Goal: Task Accomplishment & Management: Manage account settings

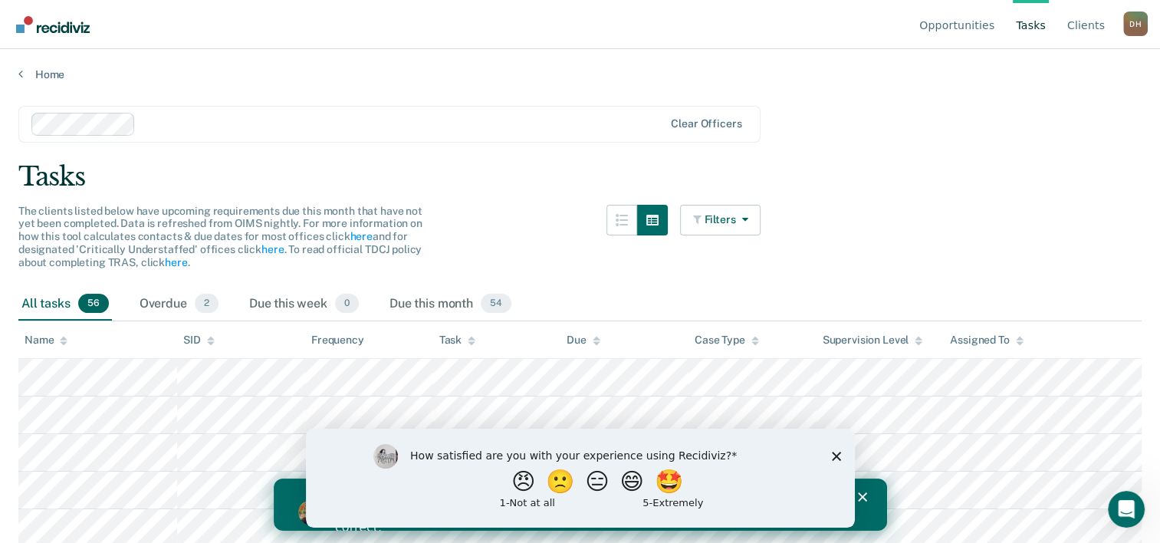
click at [836, 454] on icon "Close survey" at bounding box center [835, 455] width 9 height 9
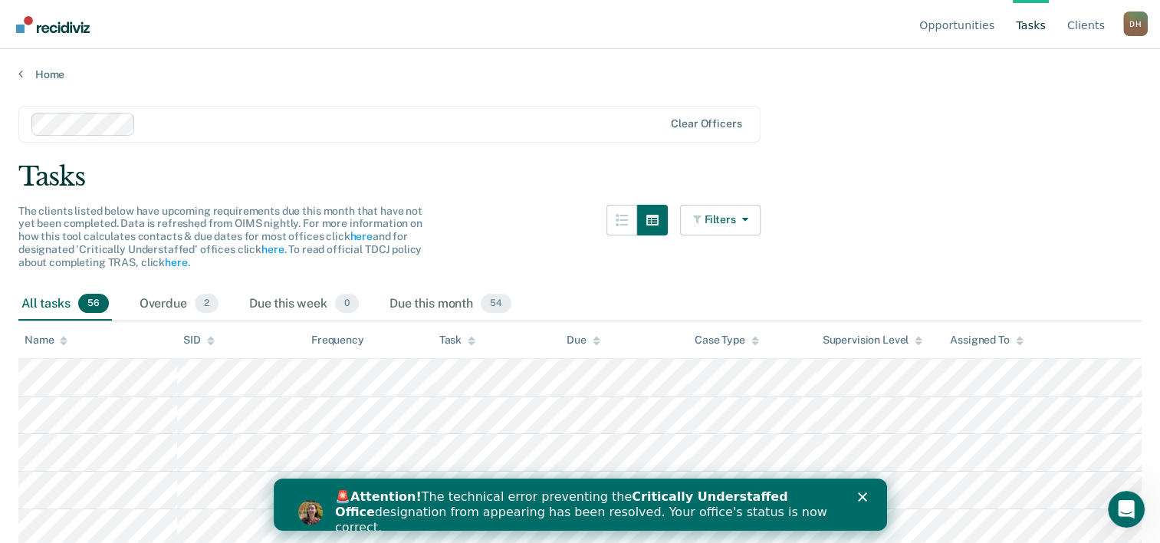
click at [861, 494] on icon "Close" at bounding box center [861, 496] width 9 height 9
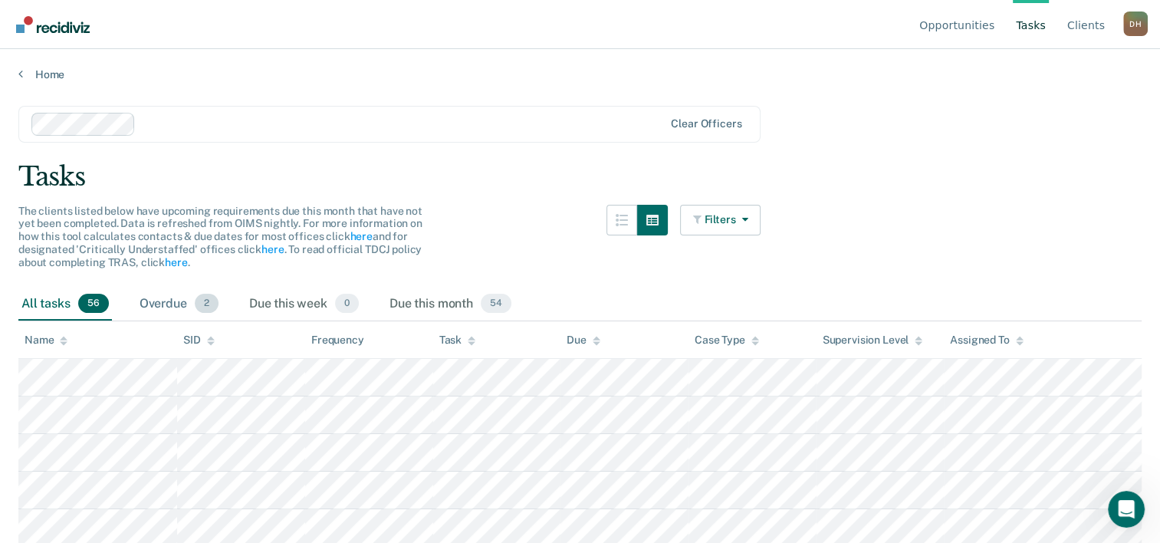
click at [168, 298] on div "Overdue 2" at bounding box center [179, 305] width 85 height 34
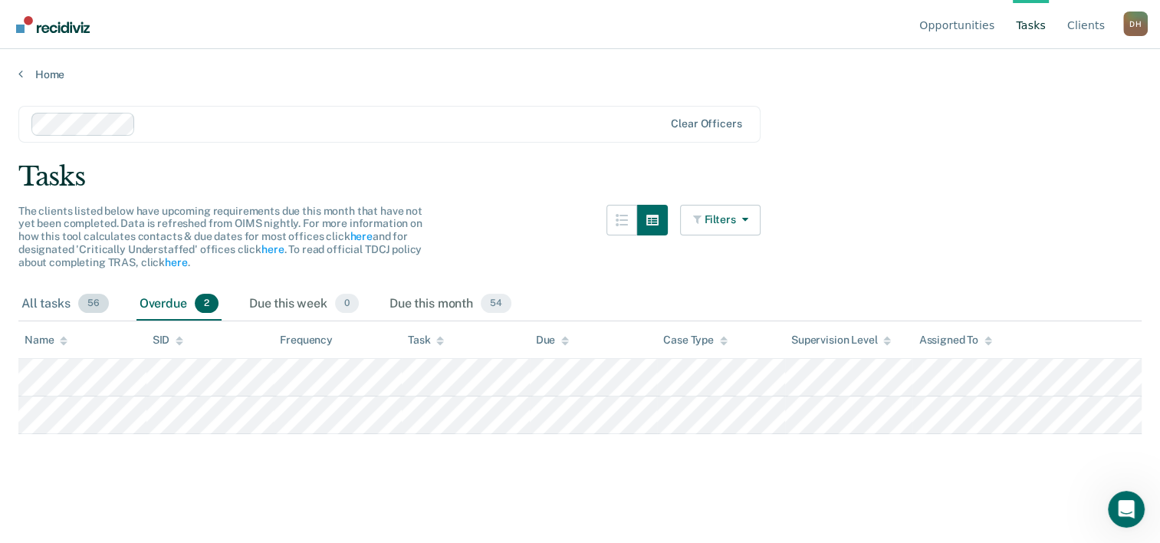
click at [80, 305] on span "56" at bounding box center [93, 304] width 31 height 20
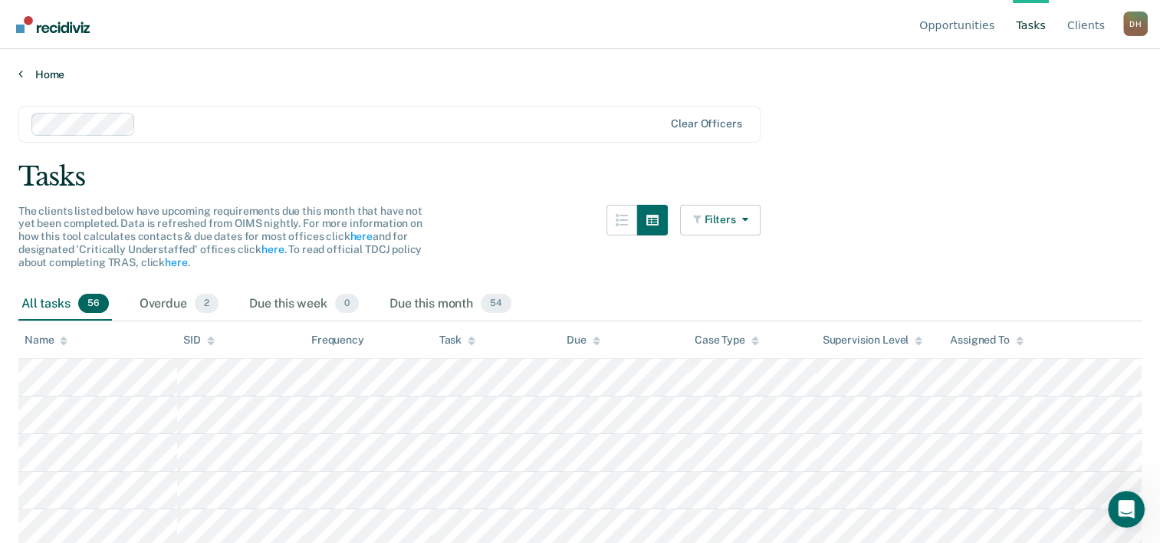
click at [49, 74] on link "Home" at bounding box center [579, 74] width 1123 height 14
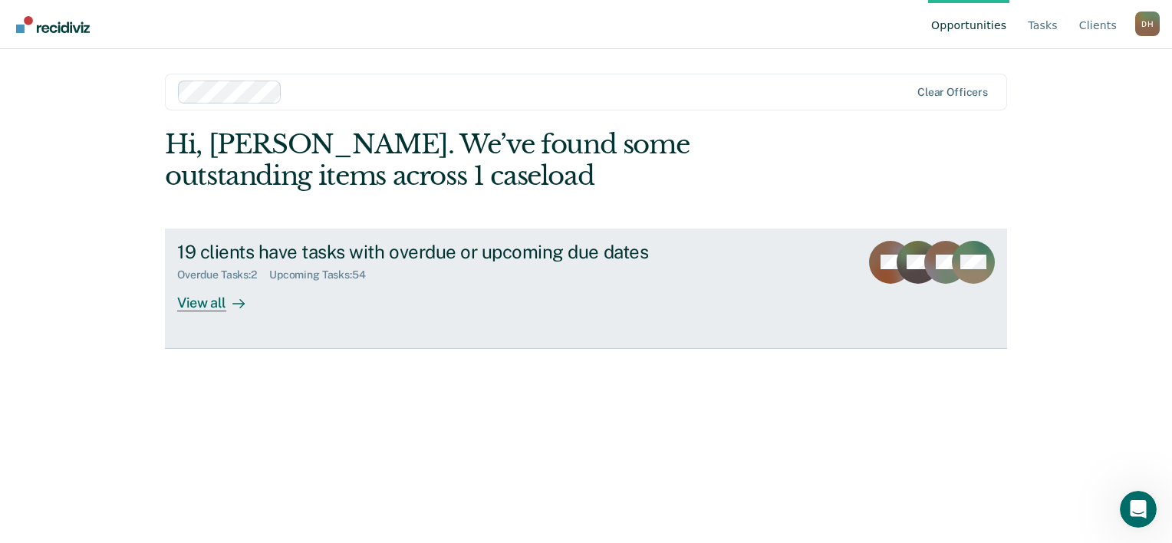
click at [212, 305] on div "View all" at bounding box center [220, 296] width 86 height 30
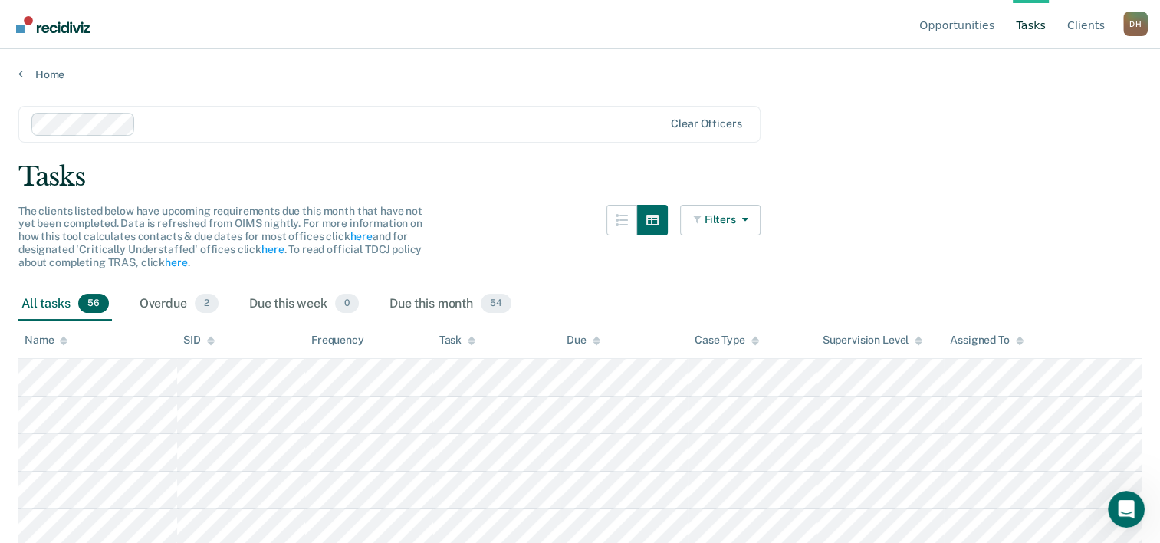
click at [1028, 0] on link "Tasks" at bounding box center [1031, 24] width 36 height 49
click at [1137, 21] on div "D H" at bounding box center [1135, 24] width 25 height 25
click at [1045, 123] on link "Log Out" at bounding box center [1074, 120] width 99 height 13
